Goal: Task Accomplishment & Management: Manage account settings

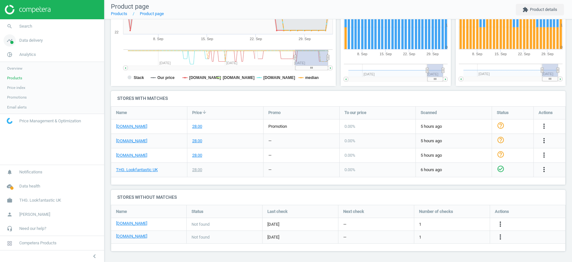
click at [39, 42] on span "Data delivery" at bounding box center [30, 41] width 23 height 6
click at [21, 121] on span "Scanning configuration" at bounding box center [26, 122] width 38 height 5
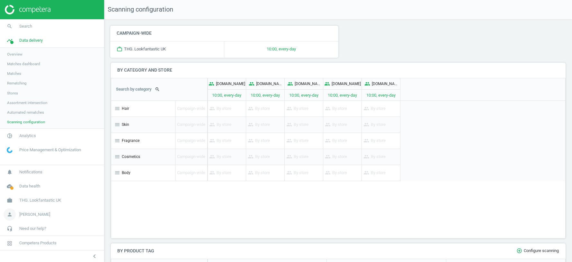
click at [33, 217] on span "[PERSON_NAME]" at bounding box center [34, 215] width 31 height 6
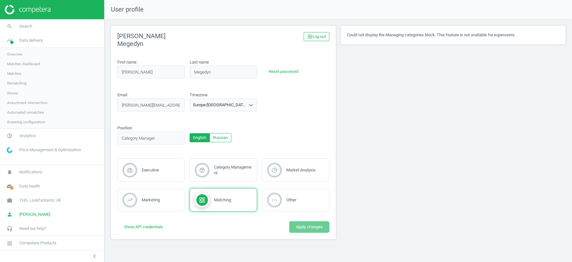
click at [238, 108] on div "Europe/[GEOGRAPHIC_DATA]" at bounding box center [217, 105] width 55 height 8
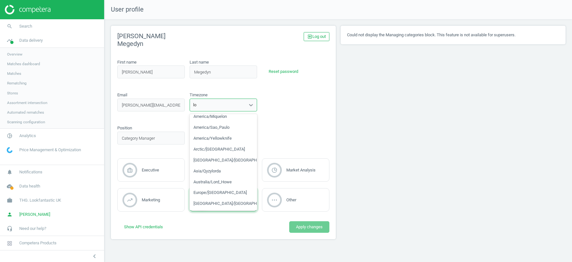
scroll to position [92, 0]
type input "lon"
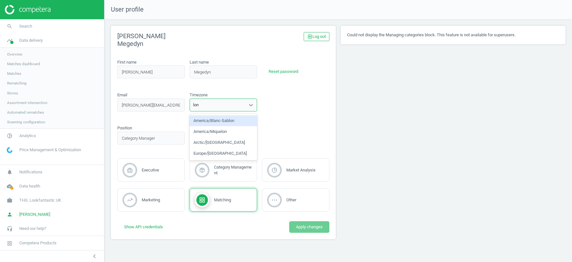
scroll to position [0, 0]
click at [210, 155] on div "Europe/[GEOGRAPHIC_DATA]" at bounding box center [224, 153] width 68 height 11
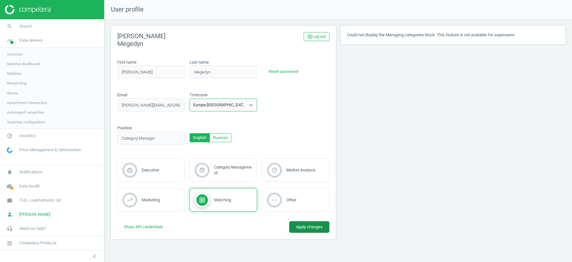
click at [303, 230] on button "Apply changes" at bounding box center [309, 228] width 40 height 12
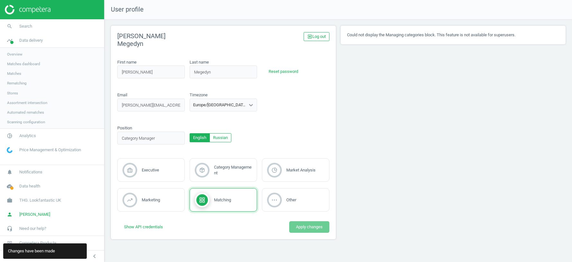
click at [23, 122] on span "Scanning configuration" at bounding box center [26, 122] width 38 height 5
